Goal: Task Accomplishment & Management: Use online tool/utility

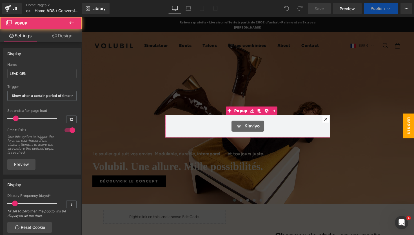
click at [332, 120] on icon at bounding box center [331, 121] width 3 height 3
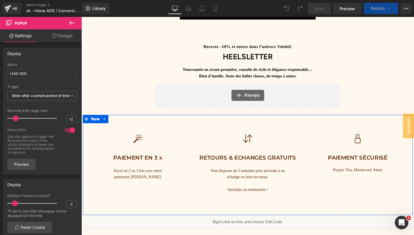
scroll to position [1972, 0]
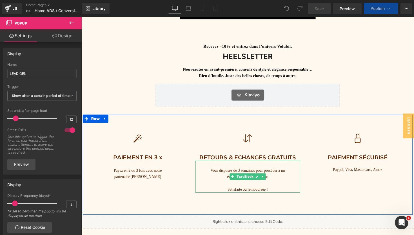
click at [229, 191] on p "Satisfaite ou remboursée !" at bounding box center [252, 193] width 86 height 6
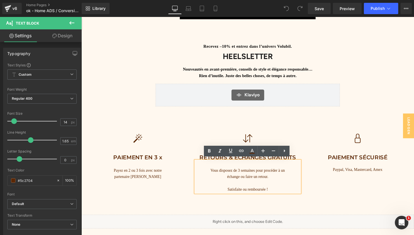
click at [227, 192] on p "Satisfaite ou remboursée !" at bounding box center [252, 193] width 86 height 6
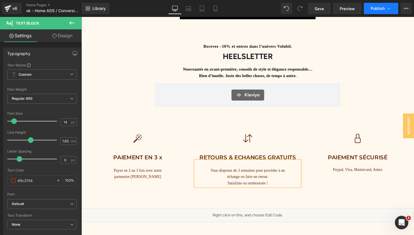
click at [389, 7] on icon at bounding box center [389, 9] width 6 height 6
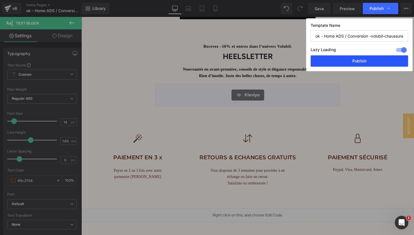
click at [367, 62] on button "Publish" at bounding box center [360, 60] width 98 height 11
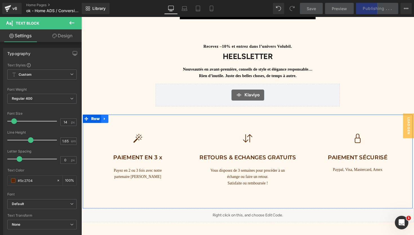
click at [105, 120] on icon at bounding box center [105, 121] width 1 height 3
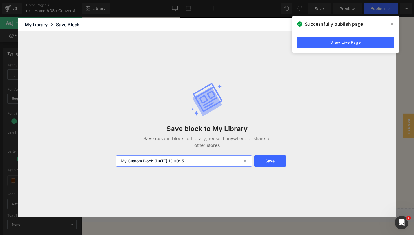
click at [220, 161] on input "My Custom Block 2025-10-06 13:00:15" at bounding box center [184, 160] width 136 height 11
type input "nouveau réassurance"
click at [266, 163] on button "Save" at bounding box center [271, 160] width 32 height 11
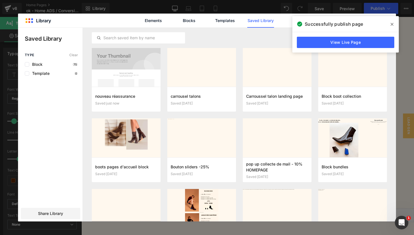
click at [393, 23] on icon at bounding box center [392, 24] width 3 height 5
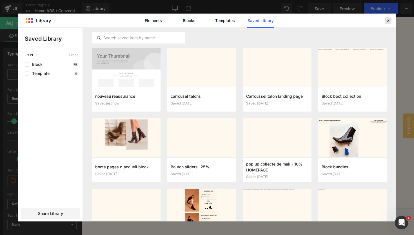
click at [387, 20] on icon at bounding box center [388, 20] width 5 height 5
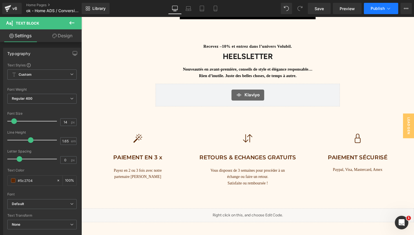
click at [385, 8] on button "Publish" at bounding box center [381, 8] width 34 height 11
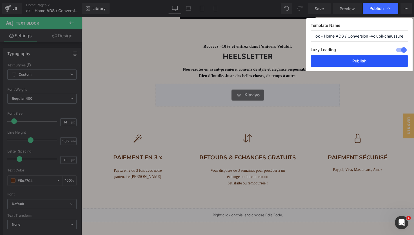
click at [354, 61] on button "Publish" at bounding box center [360, 60] width 98 height 11
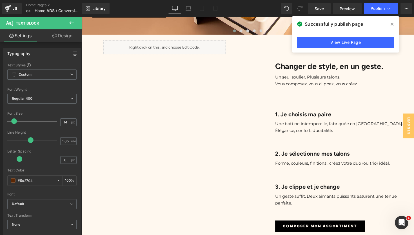
scroll to position [0, 0]
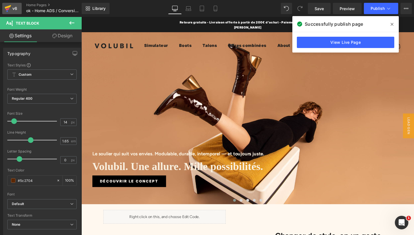
click at [12, 7] on div "v6" at bounding box center [14, 8] width 7 height 7
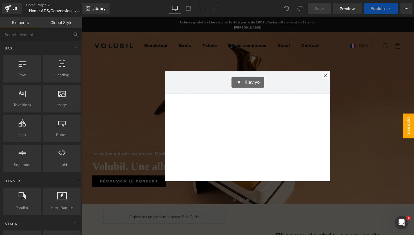
click at [333, 77] on icon at bounding box center [331, 76] width 3 height 3
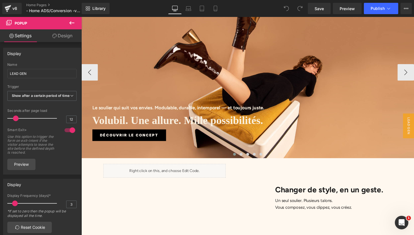
scroll to position [46, 0]
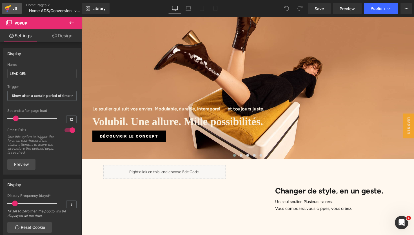
click at [12, 8] on div "v6" at bounding box center [14, 8] width 7 height 7
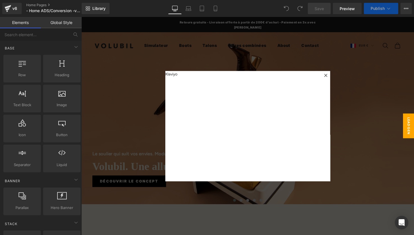
click at [332, 75] on icon at bounding box center [331, 76] width 3 height 3
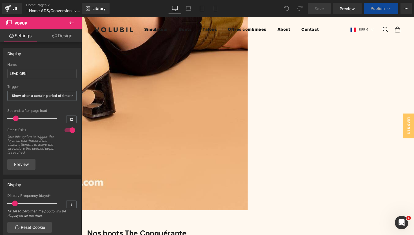
scroll to position [2004, 0]
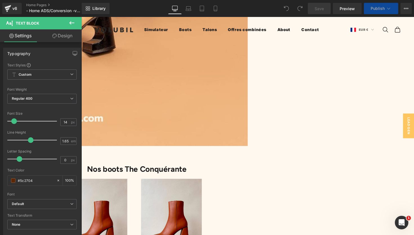
scroll to position [2035, 0]
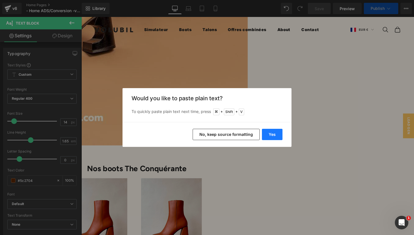
click at [270, 135] on button "Yes" at bounding box center [272, 134] width 21 height 11
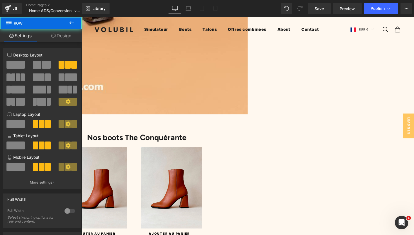
click at [393, 6] on button "Publish" at bounding box center [381, 8] width 34 height 11
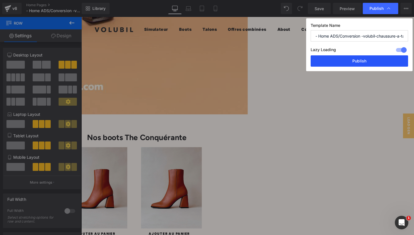
drag, startPoint x: 371, startPoint y: 60, endPoint x: 148, endPoint y: 5, distance: 229.7
click at [371, 60] on button "Publish" at bounding box center [360, 60] width 98 height 11
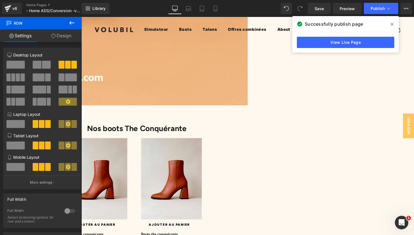
scroll to position [2076, 0]
click at [36, 4] on link "Home Pages" at bounding box center [58, 5] width 65 height 5
